Goal: Task Accomplishment & Management: Use online tool/utility

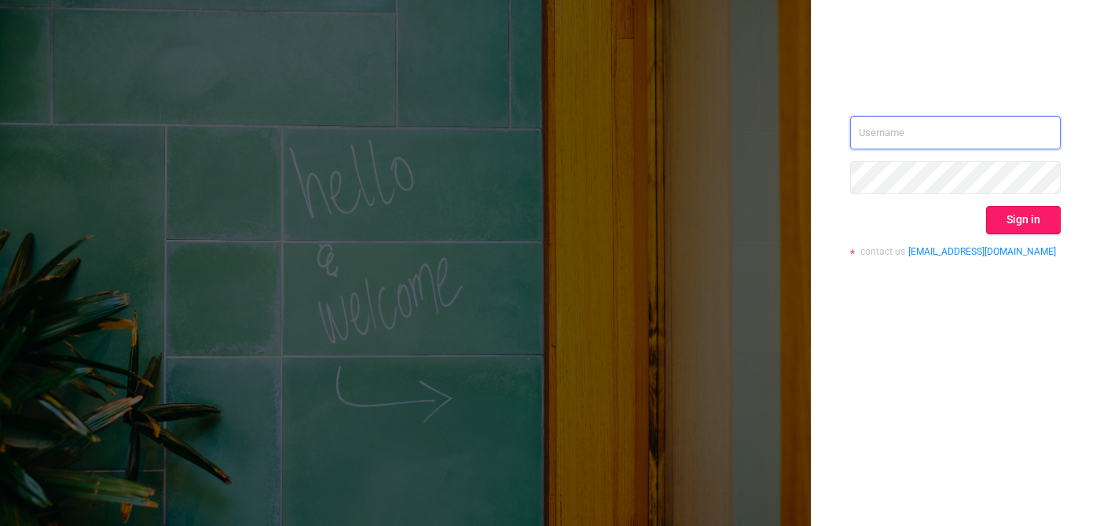
type input "uscertifications@flashtalking.com"
click at [1032, 218] on button "Sign in" at bounding box center [1023, 220] width 75 height 28
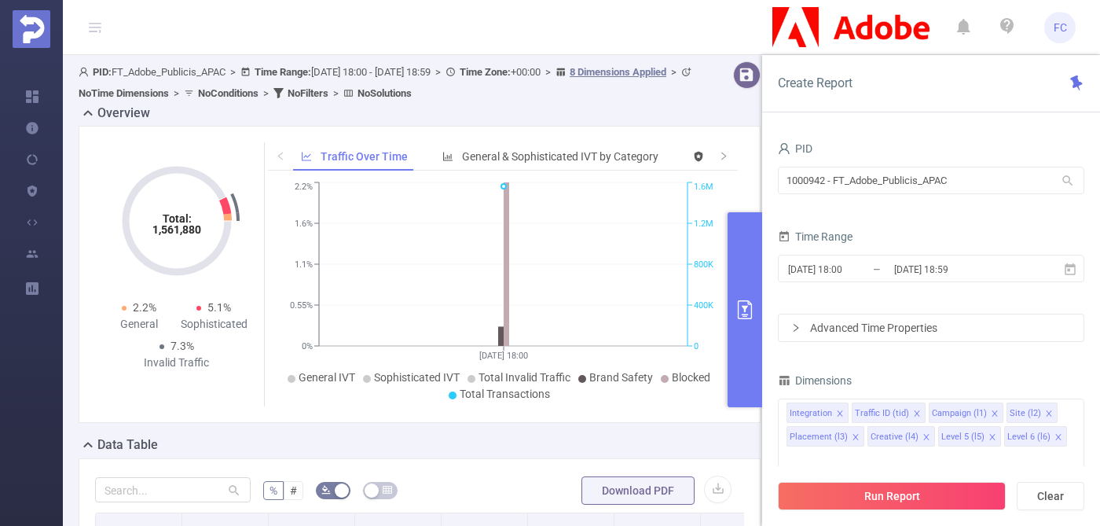
click at [747, 258] on button "primary" at bounding box center [745, 309] width 35 height 195
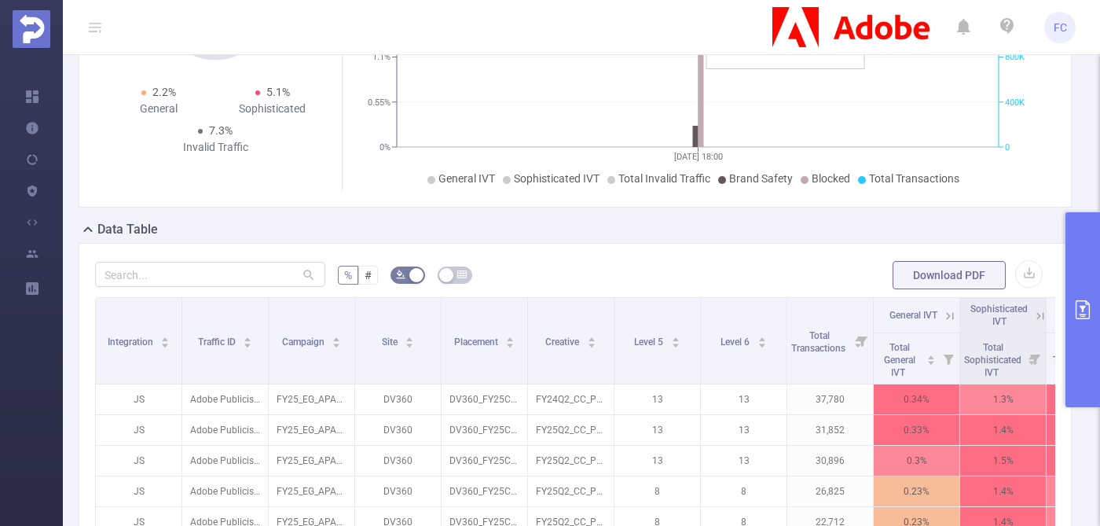
scroll to position [467, 0]
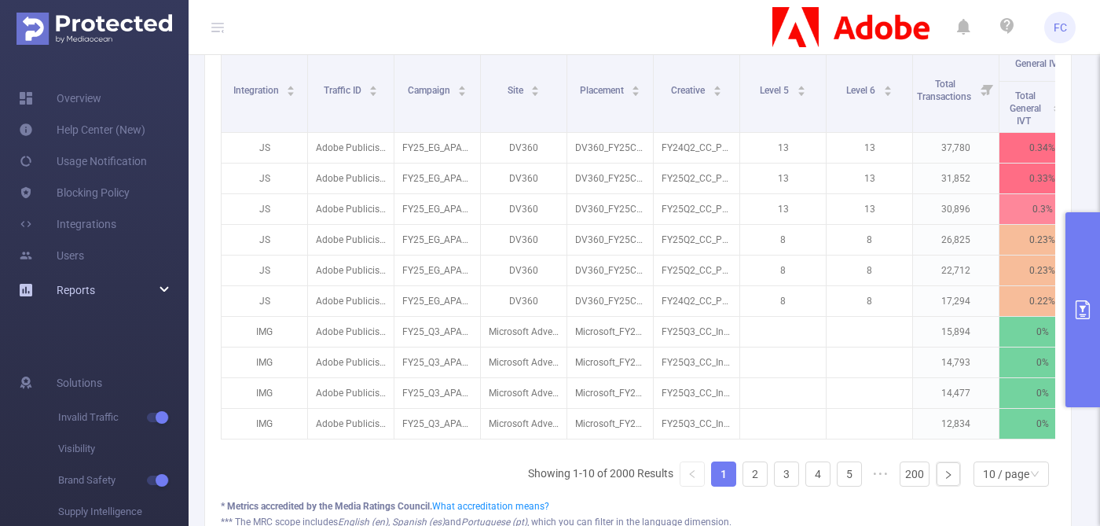
click at [142, 284] on div "Reports" at bounding box center [94, 289] width 189 height 31
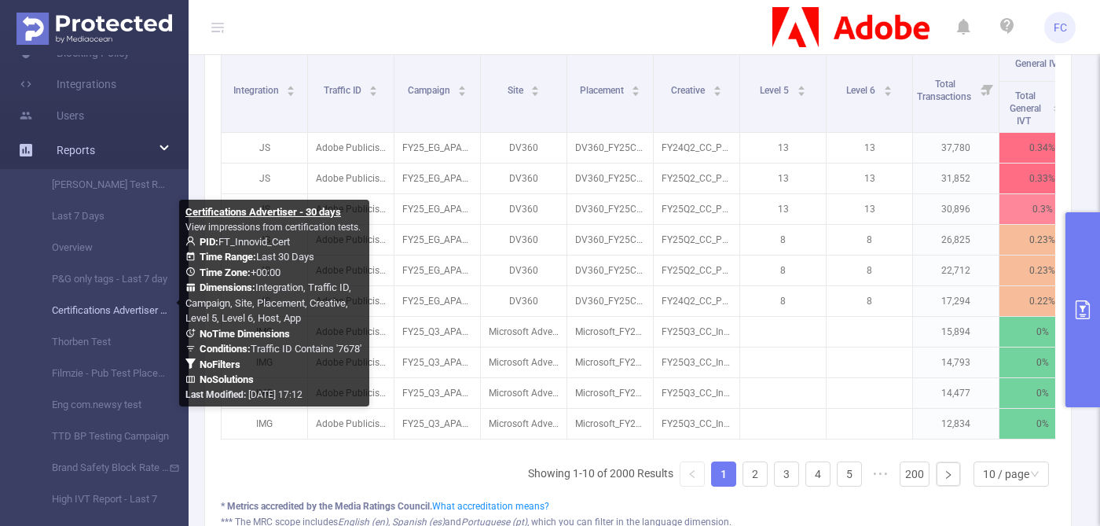
click at [116, 316] on link "Certifications Advertiser - 30 days" at bounding box center [100, 310] width 138 height 31
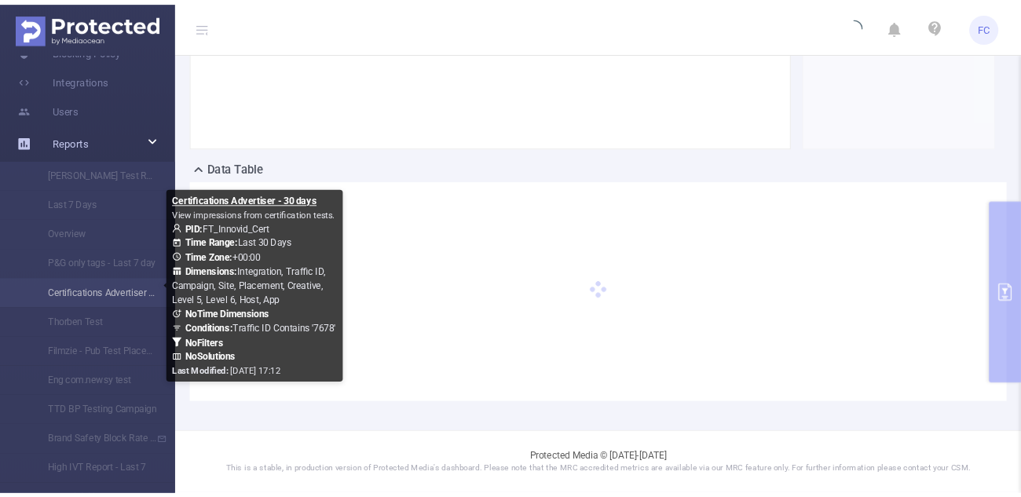
scroll to position [302, 0]
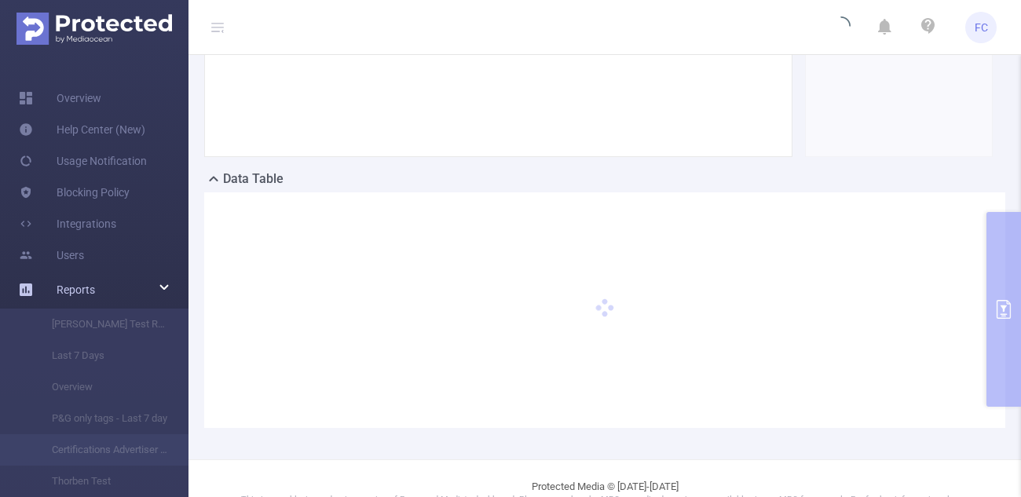
type input "2025-08-20 00:00"
type input "2025-09-18 23:59"
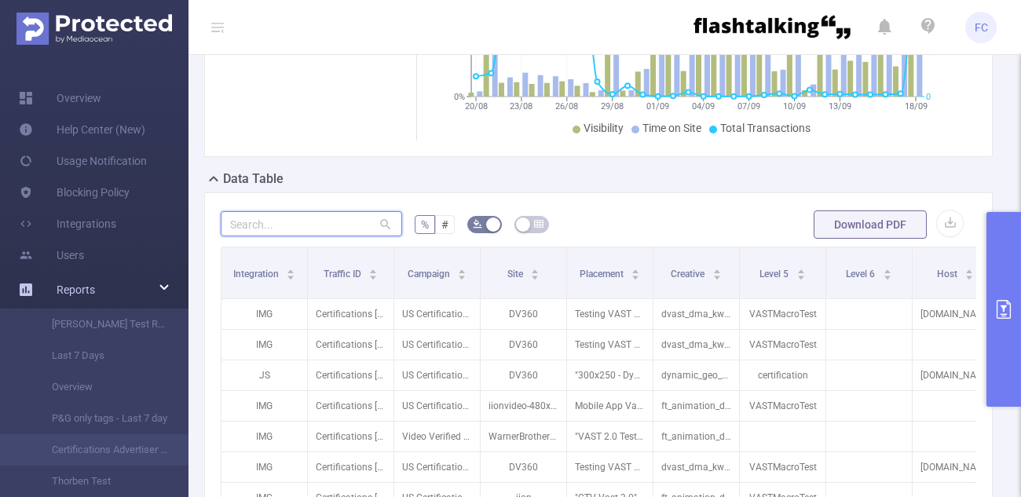
click at [316, 229] on input "text" at bounding box center [311, 223] width 181 height 25
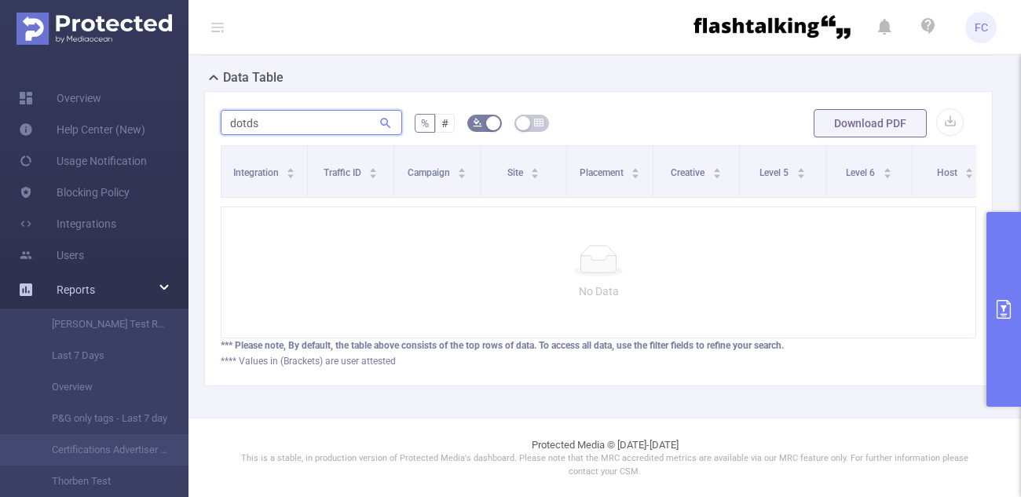
scroll to position [403, 0]
type input "dotdash"
click at [1014, 262] on button "primary" at bounding box center [1004, 309] width 35 height 195
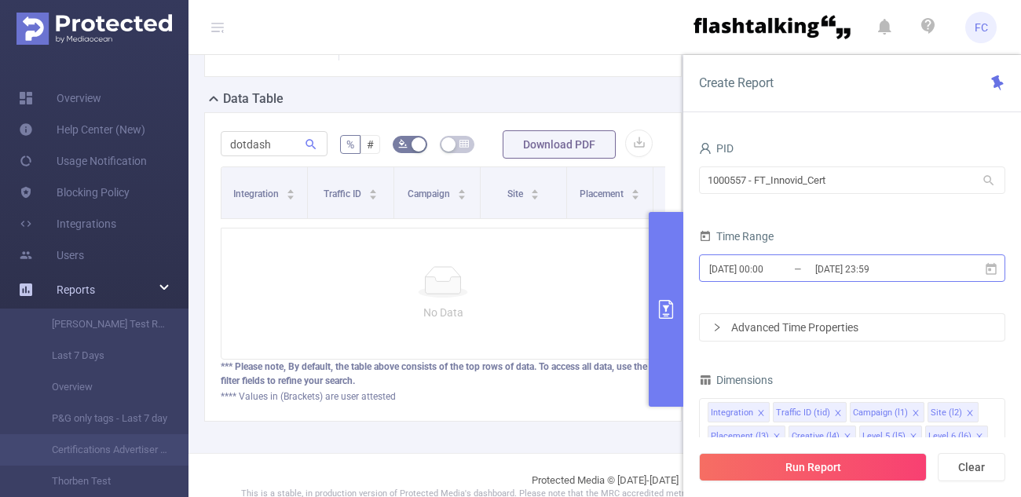
click at [823, 265] on input "2025-09-18 23:59" at bounding box center [877, 268] width 127 height 21
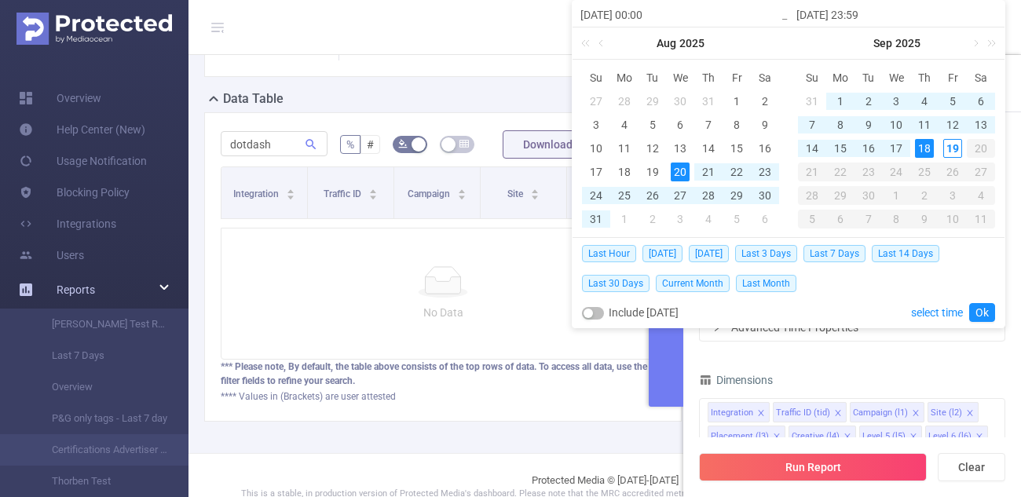
click at [619, 16] on input "2025-08-20 00:00" at bounding box center [681, 14] width 200 height 19
type input "2025-0-20 00:00"
type input "2025-04-20 00:00"
click at [977, 316] on link "Ok" at bounding box center [983, 312] width 26 height 19
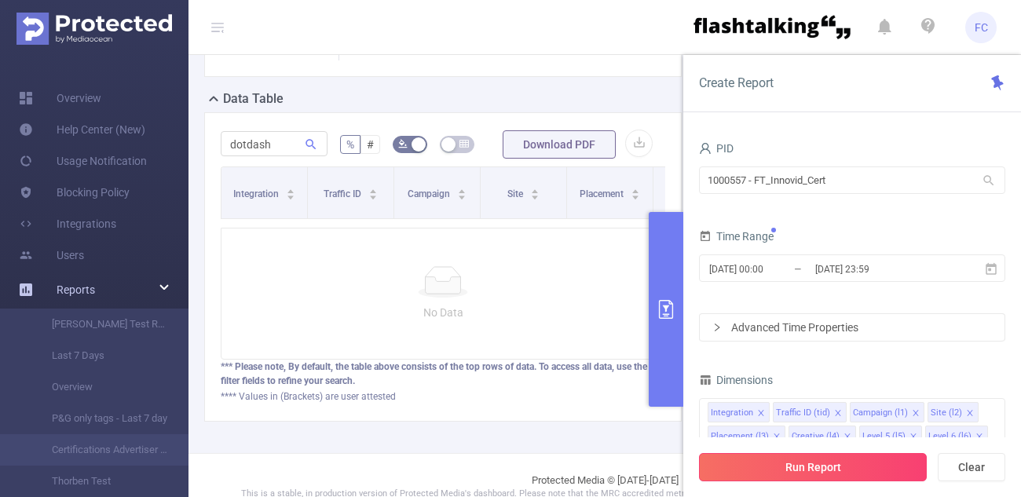
click at [846, 473] on button "Run Report" at bounding box center [813, 467] width 228 height 28
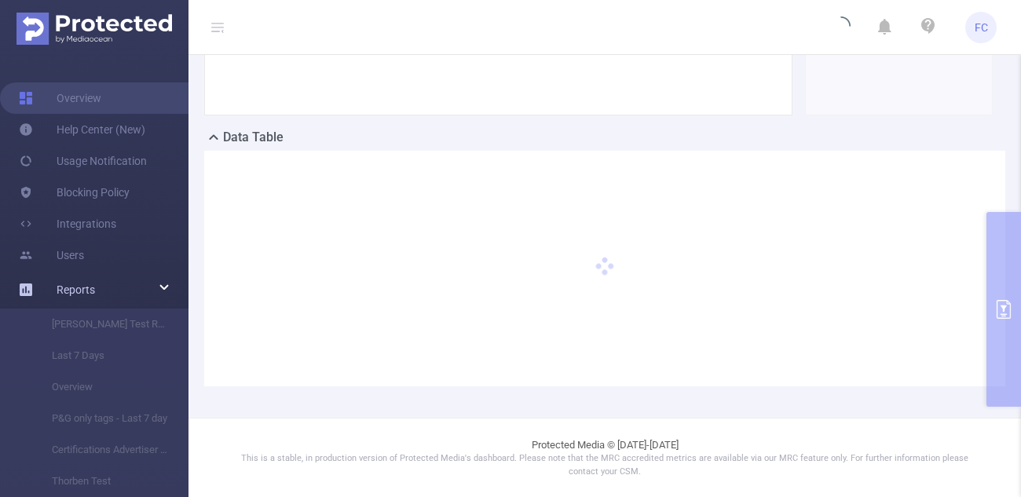
scroll to position [307, 0]
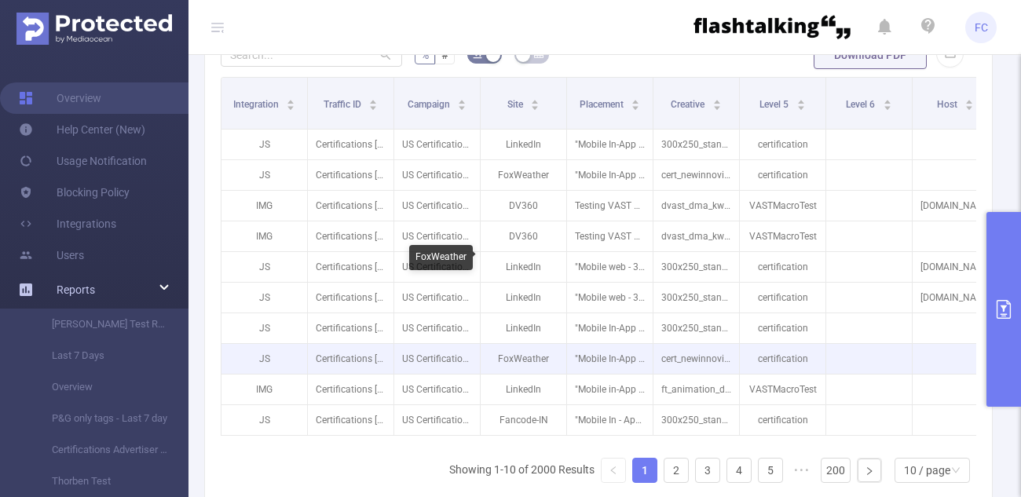
scroll to position [313, 0]
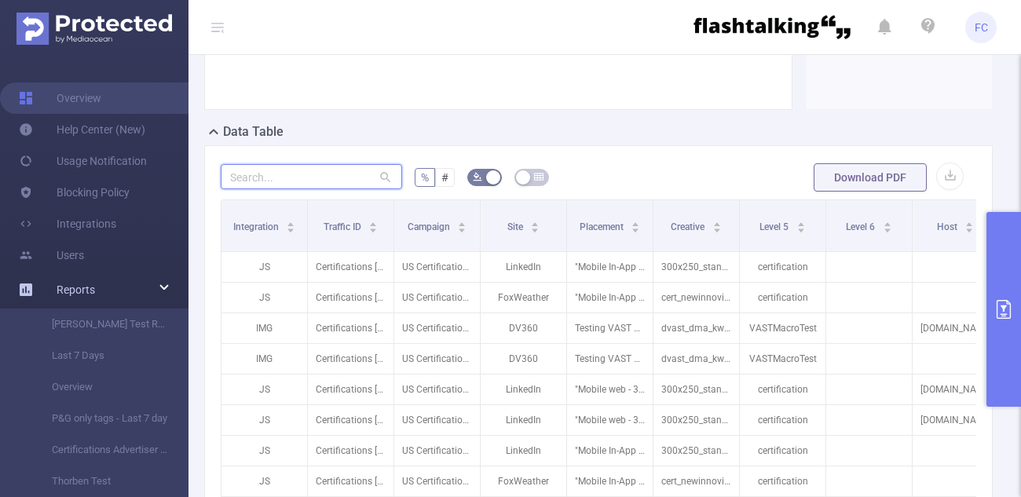
click at [301, 178] on input "text" at bounding box center [311, 176] width 181 height 25
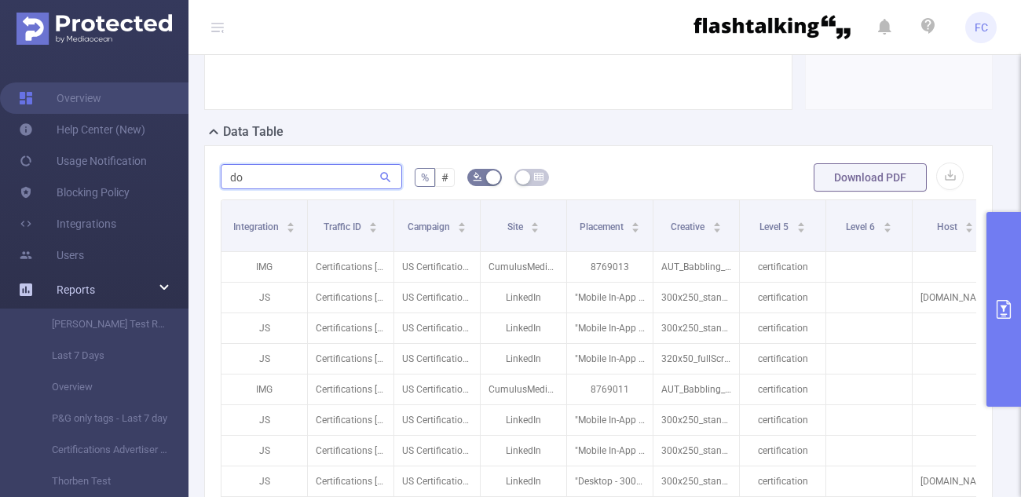
type input "d"
